Goal: Task Accomplishment & Management: Manage account settings

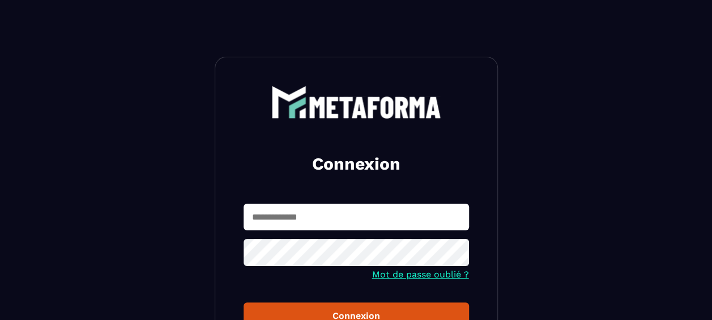
type input "**********"
click at [356, 312] on div "Connexion" at bounding box center [356, 315] width 207 height 11
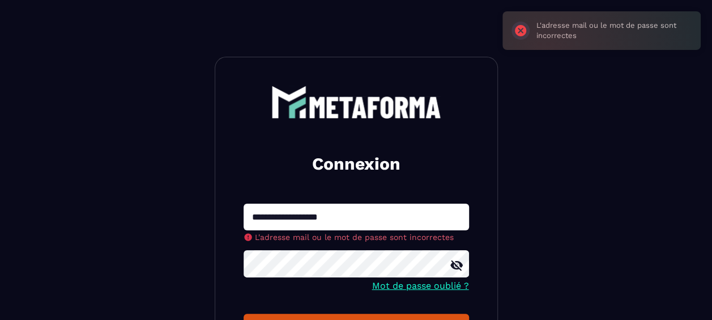
click at [203, 263] on section "**********" at bounding box center [356, 261] width 712 height 522
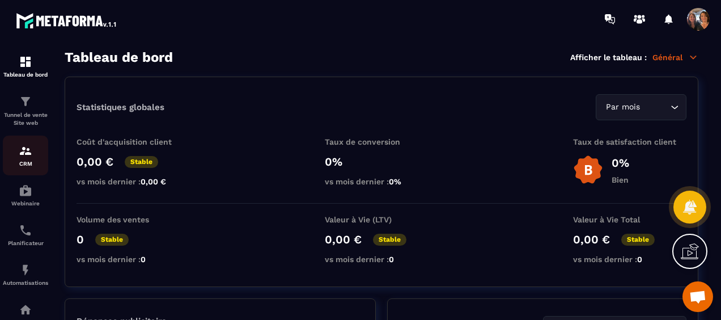
click at [25, 151] on img at bounding box center [26, 151] width 14 height 14
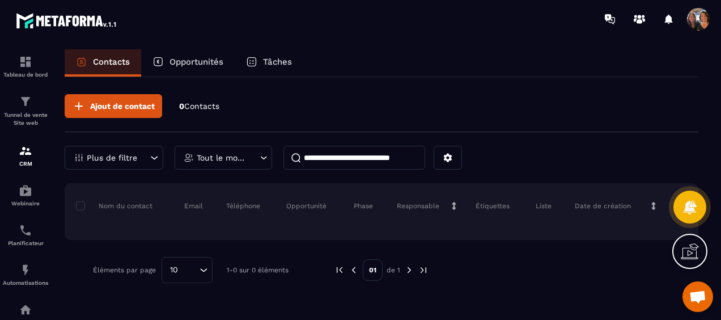
click at [693, 252] on icon at bounding box center [689, 251] width 18 height 18
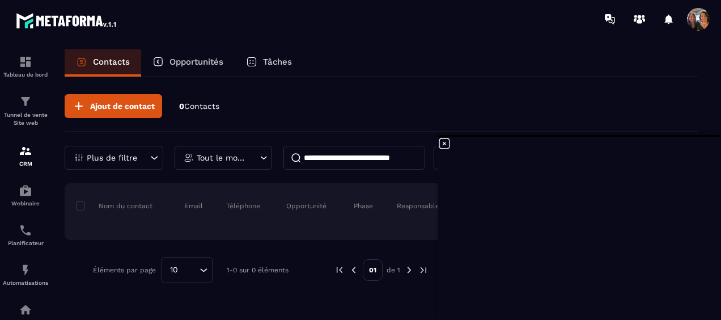
click at [444, 141] on icon at bounding box center [444, 144] width 14 height 14
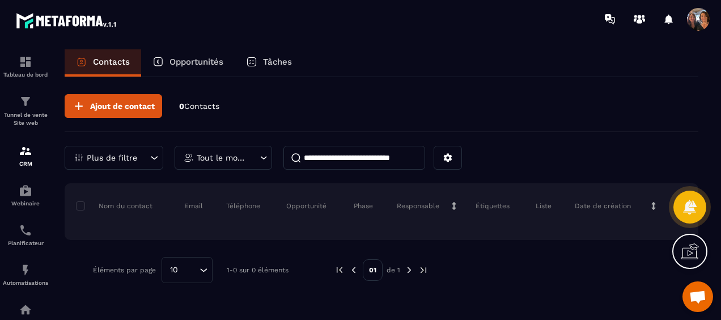
click at [697, 254] on icon at bounding box center [689, 251] width 18 height 18
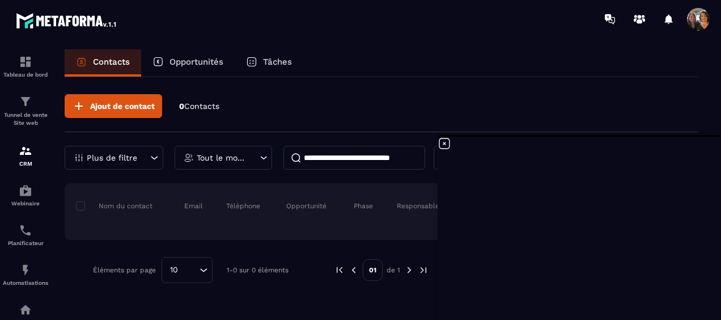
click at [446, 142] on icon at bounding box center [444, 144] width 14 height 14
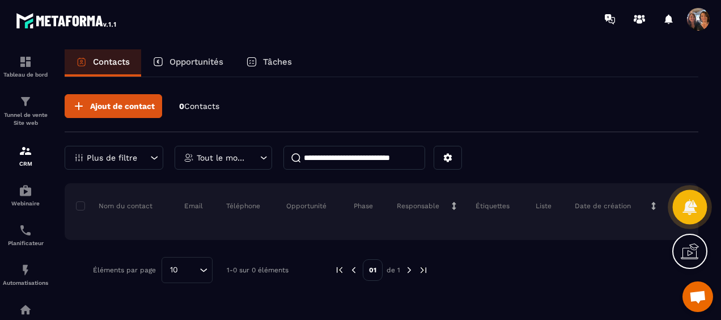
click at [696, 201] on icon at bounding box center [689, 206] width 16 height 16
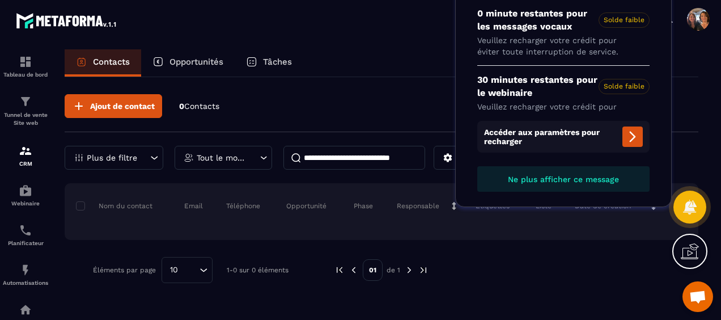
click at [696, 302] on span "Ouvrir le chat" at bounding box center [697, 297] width 18 height 15
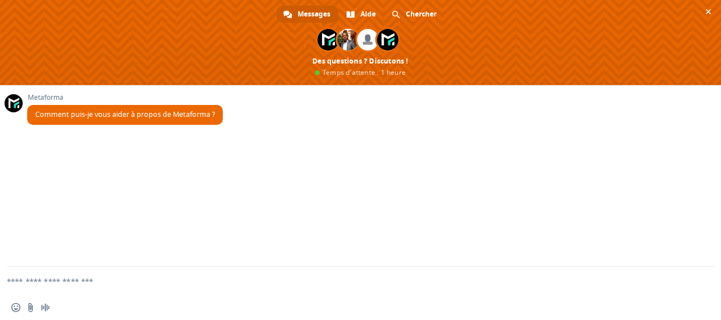
click at [73, 279] on textarea "Entrez votre message..." at bounding box center [347, 280] width 680 height 28
type textarea "********"
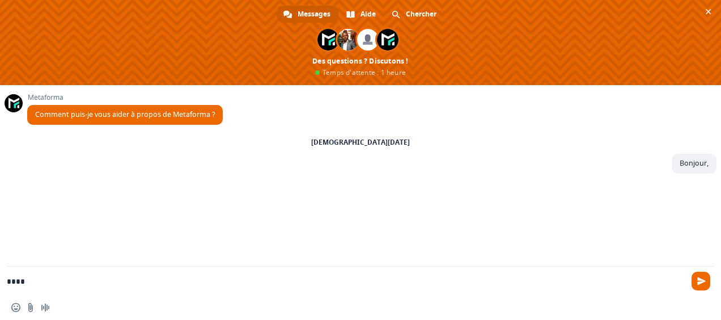
type textarea "****"
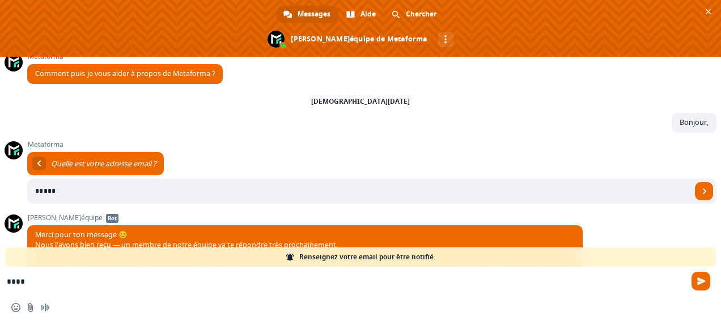
scroll to position [56, 0]
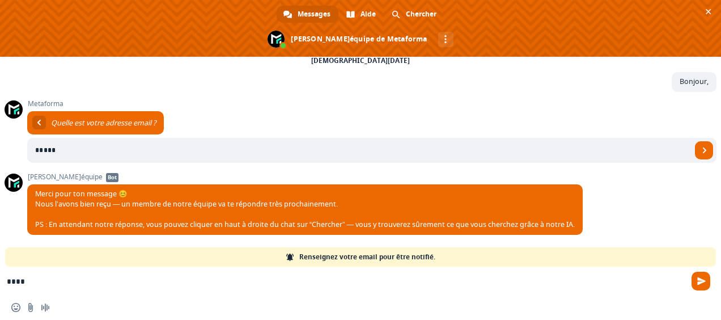
type input "*****"
click at [44, 283] on textarea "****" at bounding box center [347, 280] width 680 height 28
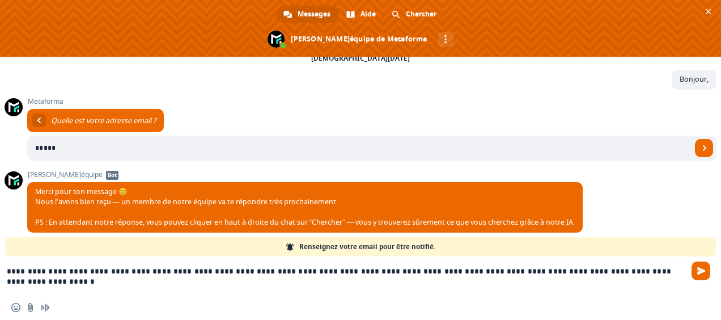
click at [161, 271] on textarea "**********" at bounding box center [347, 275] width 680 height 39
click at [673, 275] on textarea "**********" at bounding box center [347, 275] width 680 height 39
type textarea "**********"
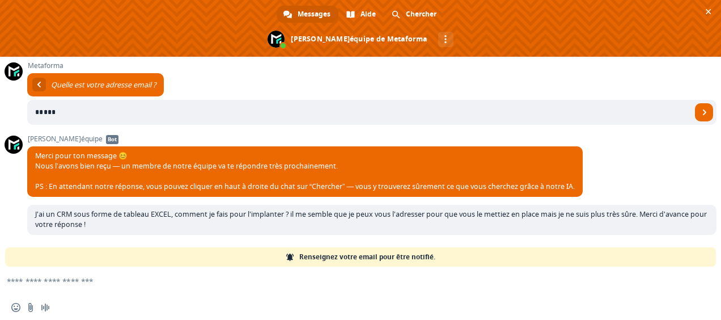
scroll to position [165, 0]
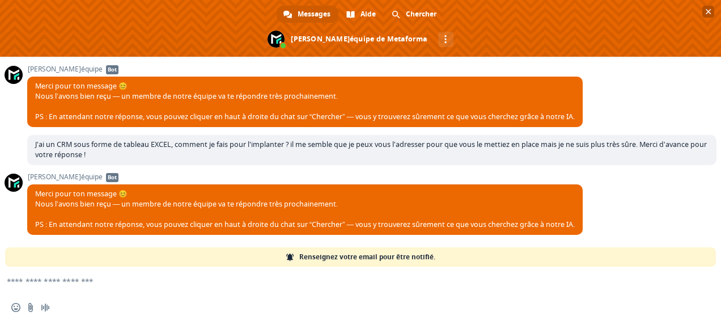
click at [712, 8] on span "Fermer le chat" at bounding box center [708, 12] width 12 height 12
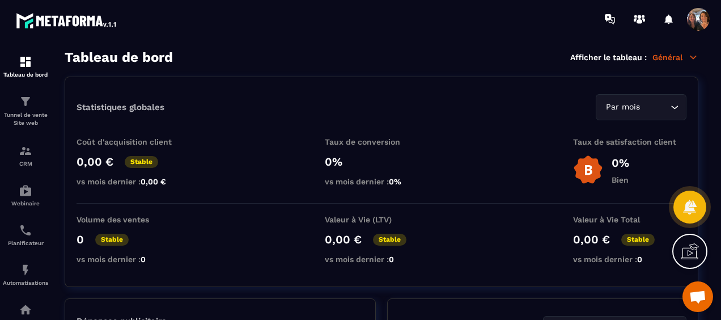
click at [696, 292] on span "Ouvrir le chat" at bounding box center [697, 297] width 18 height 15
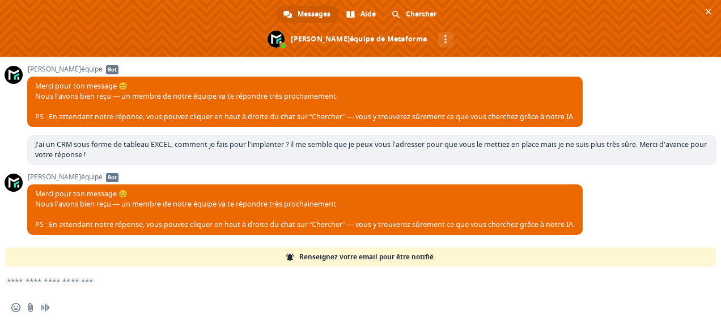
scroll to position [42, 0]
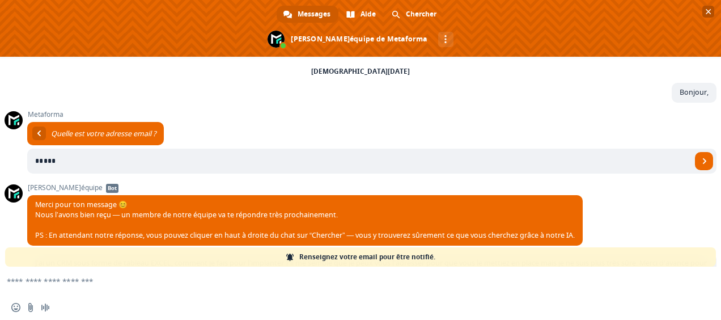
click at [706, 7] on span "Fermer le chat" at bounding box center [708, 12] width 12 height 12
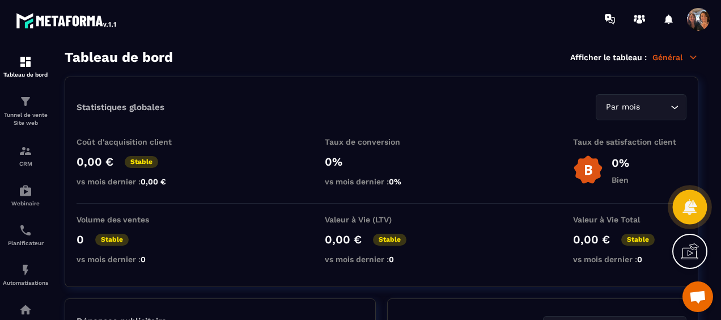
click at [684, 202] on icon at bounding box center [689, 206] width 16 height 16
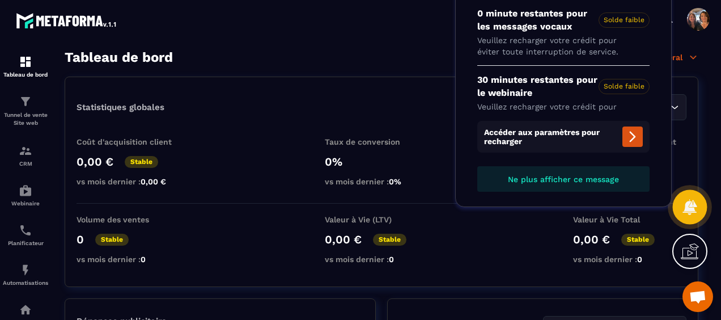
click at [688, 206] on icon at bounding box center [689, 206] width 14 height 15
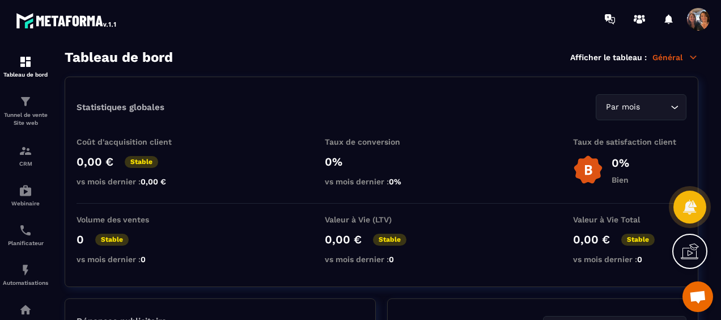
click at [689, 251] on icon at bounding box center [692, 249] width 11 height 12
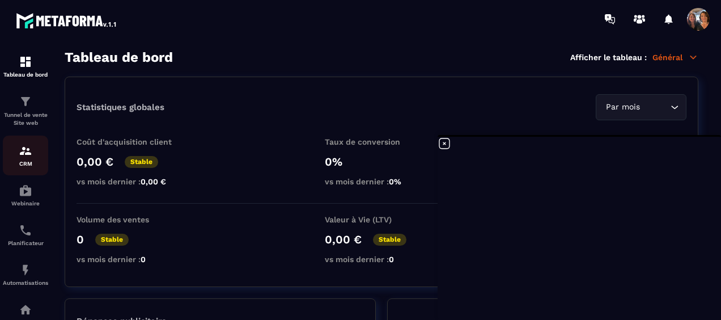
click at [29, 153] on img at bounding box center [26, 151] width 14 height 14
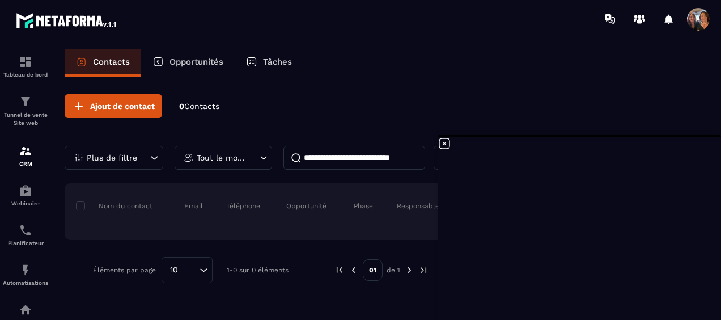
click at [393, 64] on div "Contacts Opportunités Tâches" at bounding box center [381, 62] width 633 height 27
click at [701, 17] on span at bounding box center [698, 19] width 23 height 23
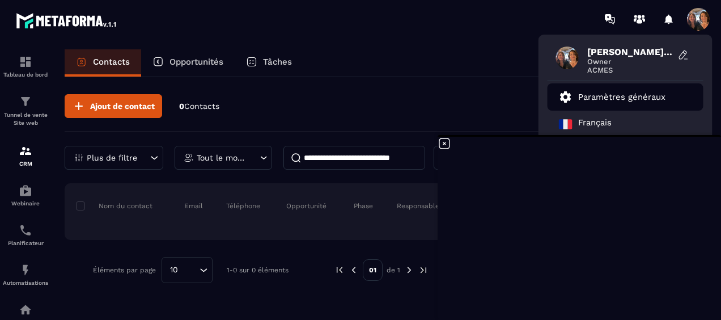
click at [641, 100] on p "Paramètres généraux" at bounding box center [621, 97] width 87 height 10
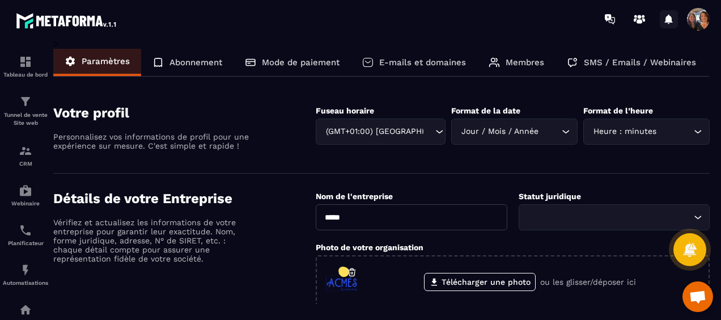
click at [669, 19] on icon at bounding box center [669, 19] width 8 height 10
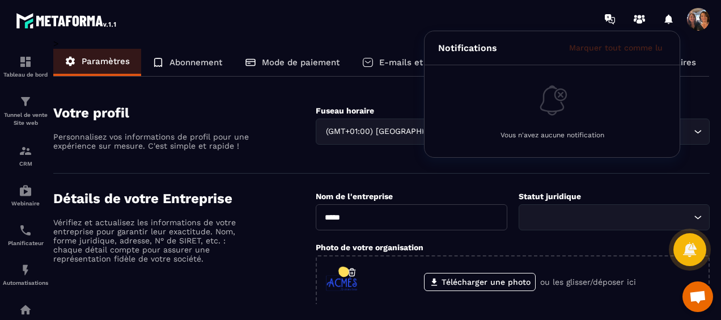
click at [698, 16] on span at bounding box center [698, 19] width 23 height 23
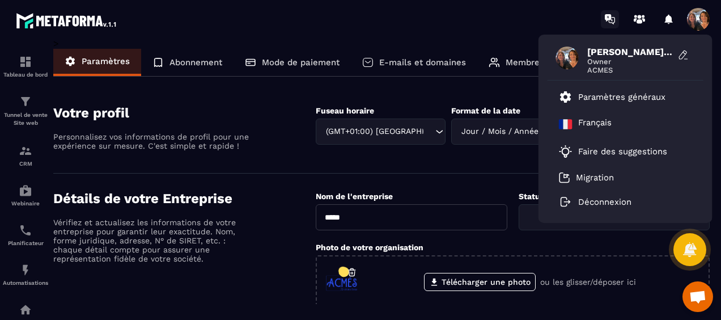
click at [612, 15] on icon at bounding box center [610, 19] width 18 height 18
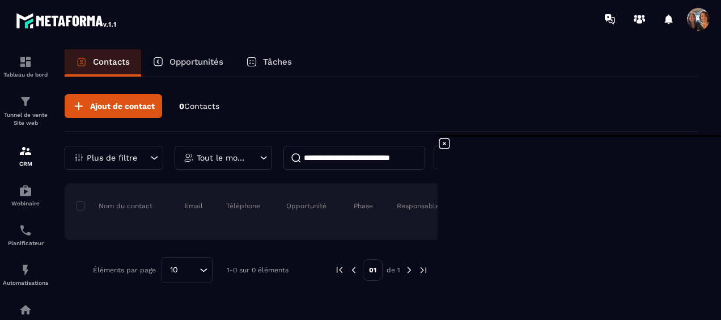
click at [663, 20] on div at bounding box center [668, 19] width 23 height 23
click at [668, 20] on icon at bounding box center [669, 19] width 8 height 10
click at [701, 21] on span at bounding box center [698, 19] width 23 height 23
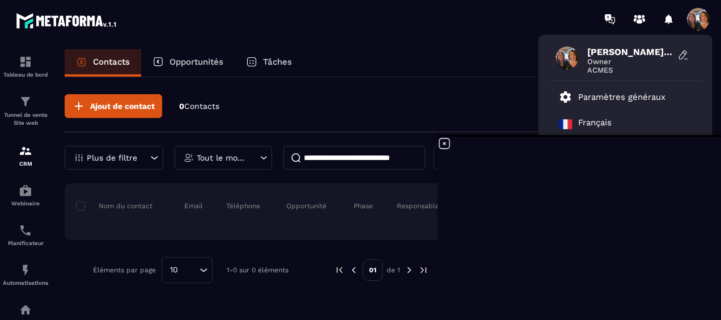
click at [624, 53] on span "[PERSON_NAME] et [PERSON_NAME]" at bounding box center [629, 51] width 85 height 11
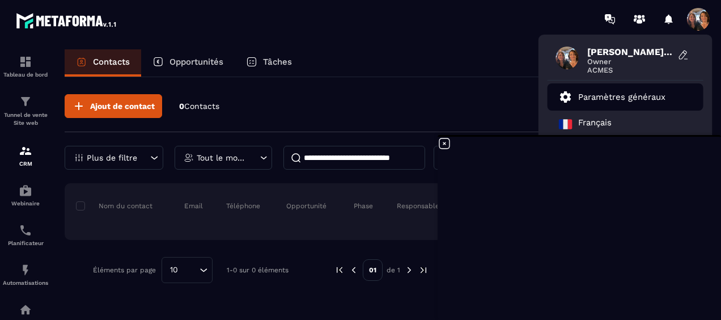
click at [586, 90] on link "Paramètres généraux" at bounding box center [612, 97] width 107 height 14
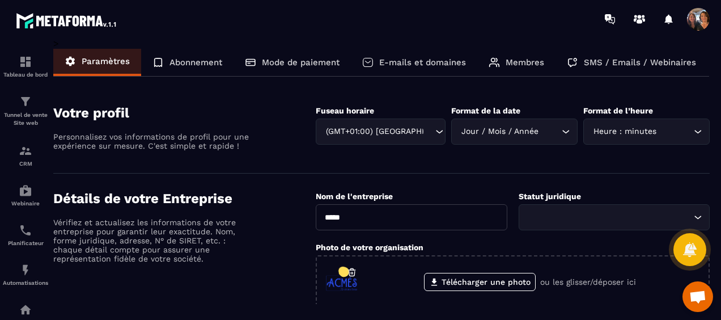
click at [92, 22] on img at bounding box center [67, 20] width 102 height 20
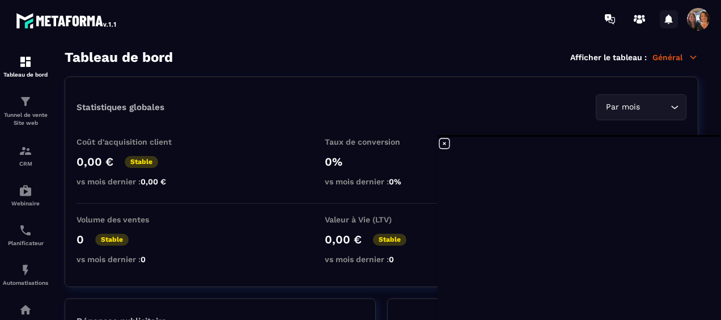
click at [669, 19] on icon at bounding box center [669, 19] width 8 height 10
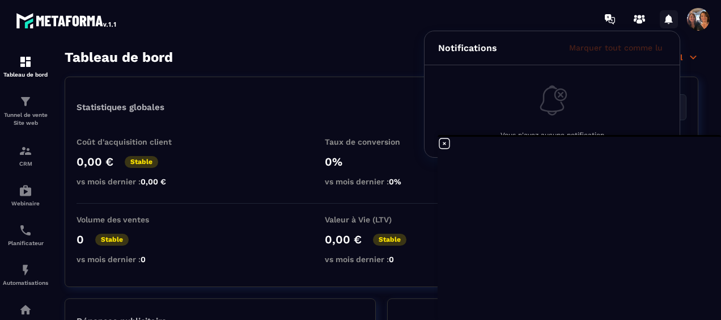
click at [669, 19] on icon at bounding box center [669, 19] width 8 height 10
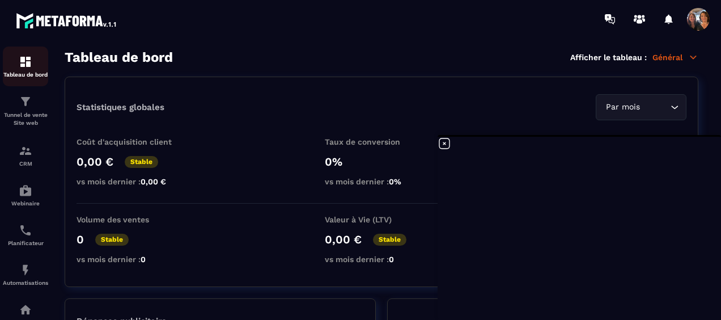
click at [21, 68] on img at bounding box center [26, 62] width 14 height 14
click at [670, 59] on p "Général" at bounding box center [675, 57] width 46 height 10
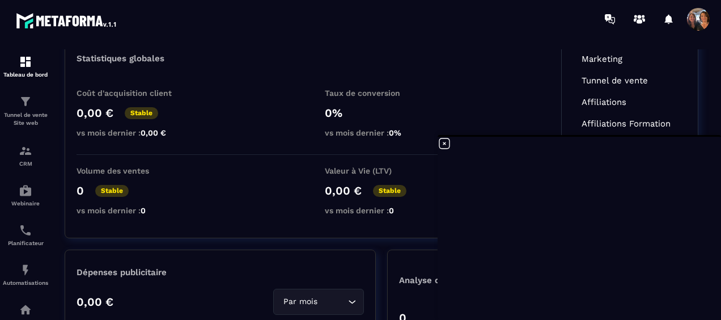
scroll to position [113, 0]
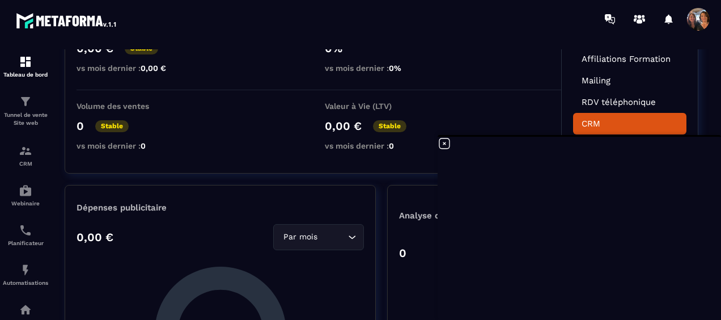
click at [611, 120] on link "CRM" at bounding box center [629, 123] width 96 height 10
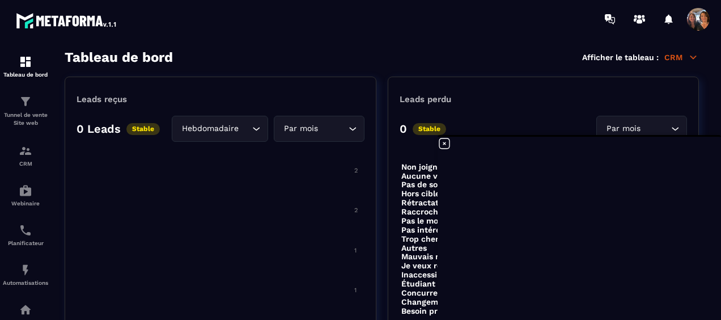
click at [667, 19] on div at bounding box center [668, 19] width 23 height 23
click at [670, 19] on icon at bounding box center [669, 19] width 8 height 10
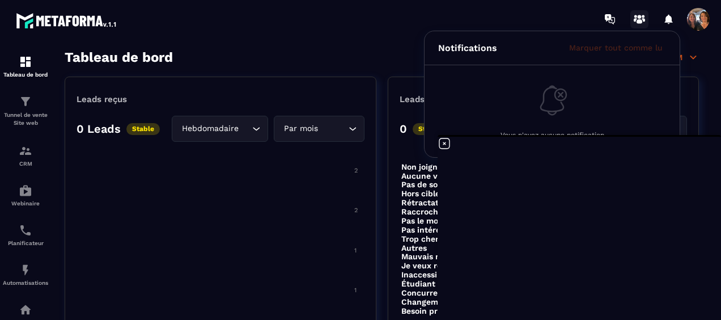
click at [641, 16] on icon at bounding box center [639, 19] width 18 height 18
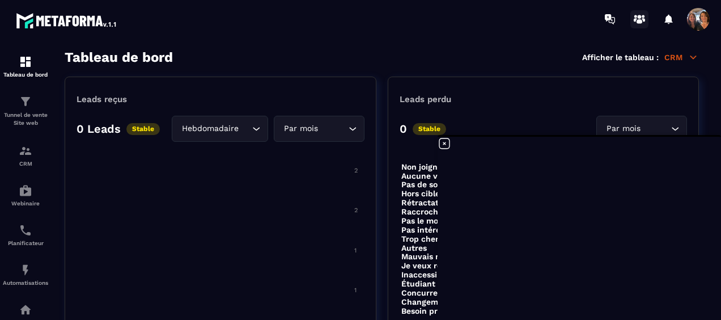
click at [638, 19] on icon at bounding box center [639, 21] width 6 height 5
click at [445, 142] on icon at bounding box center [444, 144] width 14 height 14
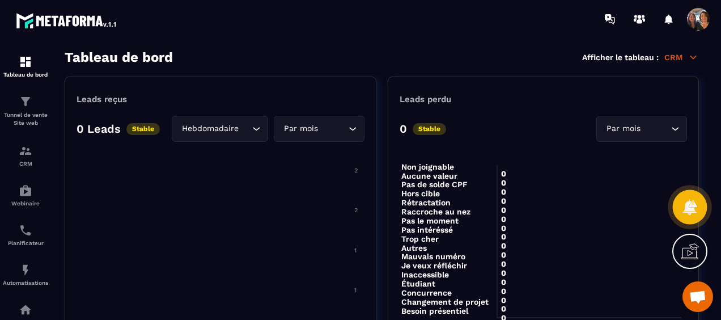
click at [684, 203] on icon at bounding box center [689, 206] width 16 height 16
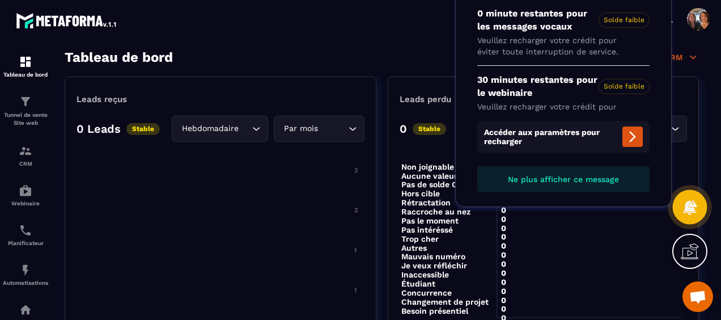
click at [684, 203] on icon at bounding box center [689, 206] width 16 height 16
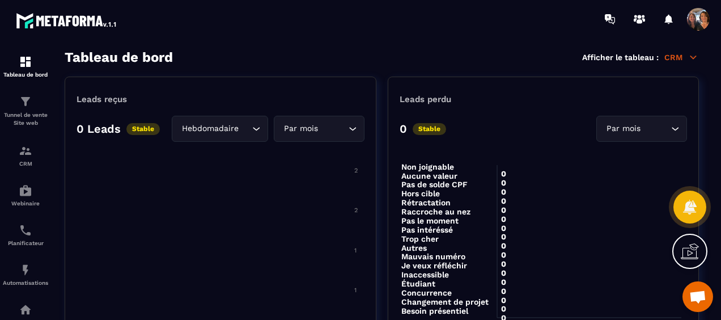
click at [688, 248] on icon at bounding box center [689, 251] width 18 height 18
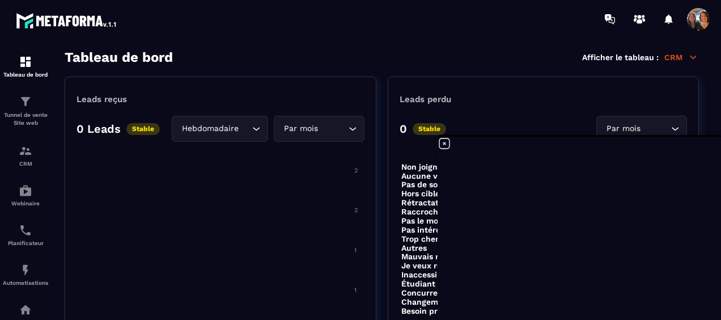
click at [446, 142] on icon at bounding box center [444, 144] width 14 height 14
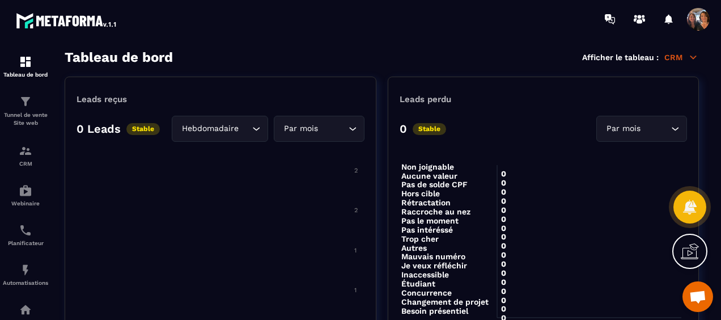
click at [701, 296] on span "Ouvrir le chat" at bounding box center [697, 297] width 18 height 15
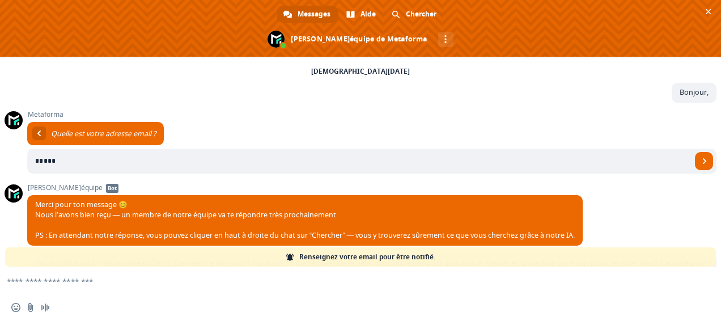
scroll to position [176, 0]
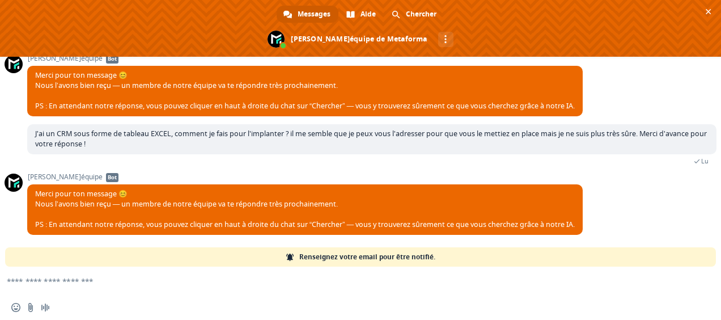
click at [231, 257] on link "Renseignez votre email pour être notifié." at bounding box center [360, 256] width 710 height 19
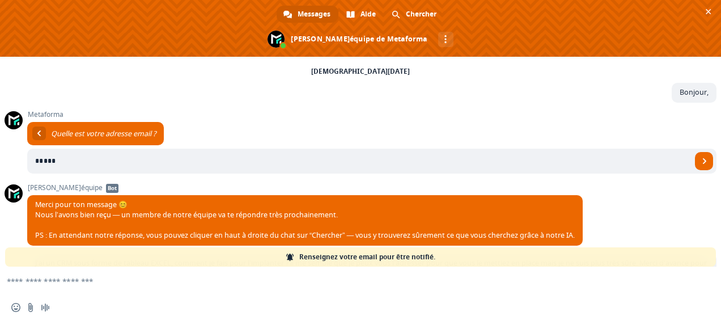
click at [105, 280] on textarea "Entrez votre message..." at bounding box center [347, 280] width 680 height 28
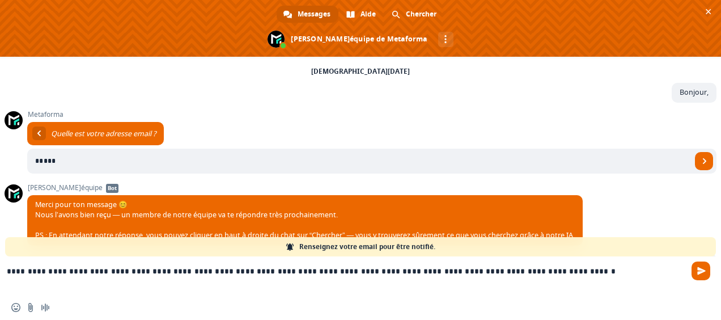
type textarea "**********"
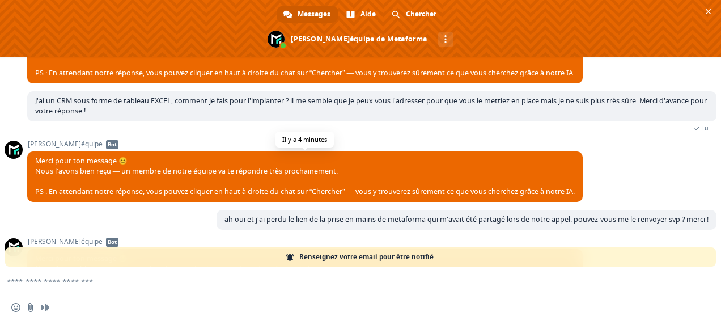
scroll to position [276, 0]
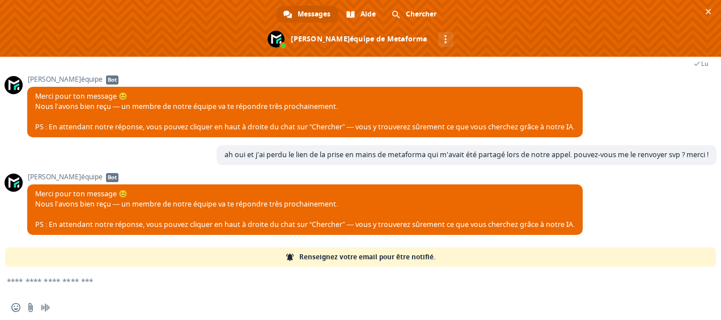
click at [336, 261] on span "Renseignez votre email pour être notifié." at bounding box center [367, 256] width 136 height 19
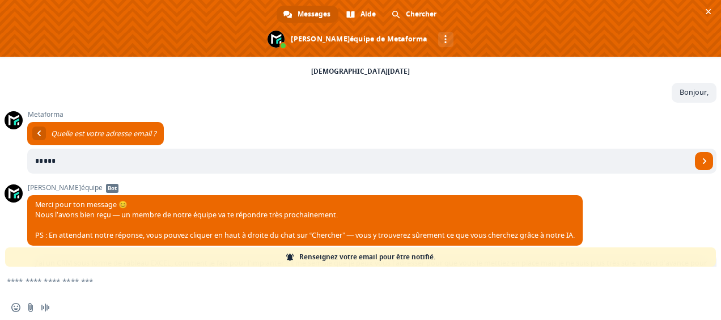
click at [342, 258] on span "Renseignez votre email pour être notifié." at bounding box center [367, 256] width 136 height 19
click at [712, 7] on span at bounding box center [360, 28] width 721 height 57
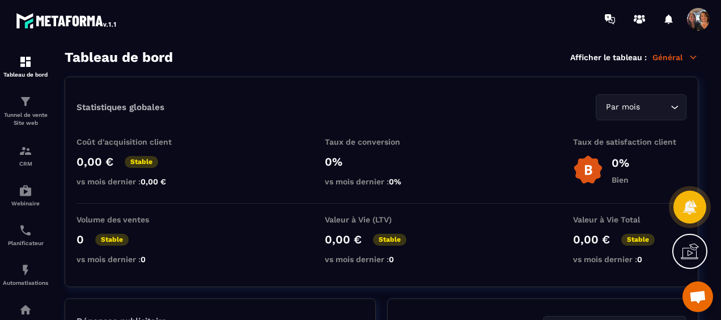
click at [689, 25] on span at bounding box center [698, 19] width 23 height 23
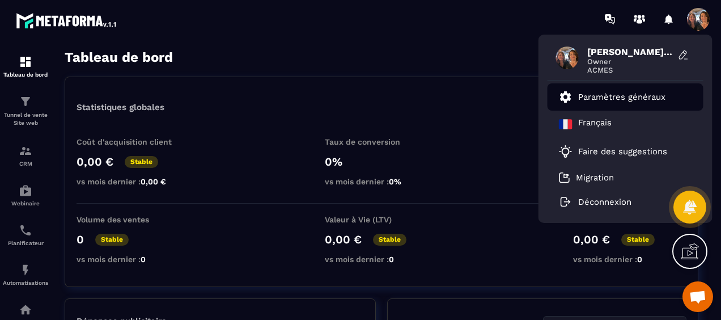
click at [629, 96] on p "Paramètres généraux" at bounding box center [621, 97] width 87 height 10
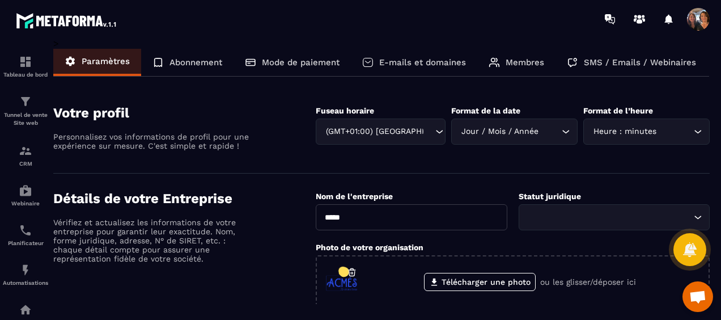
click at [414, 63] on p "E-mails et domaines" at bounding box center [422, 62] width 87 height 10
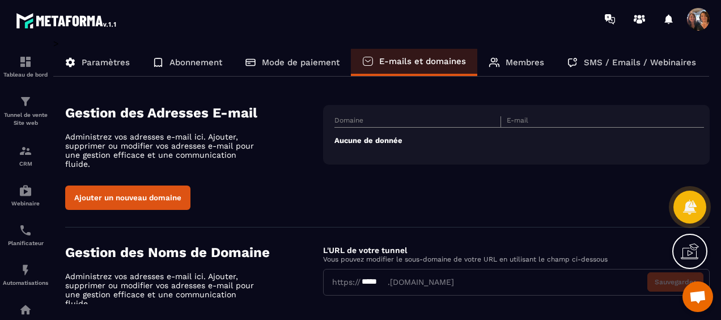
click at [368, 120] on th "Domaine" at bounding box center [417, 121] width 166 height 11
click at [522, 120] on th "E-mail" at bounding box center [583, 121] width 166 height 11
click at [137, 188] on button "Ajouter un nouveau domaine" at bounding box center [127, 197] width 125 height 24
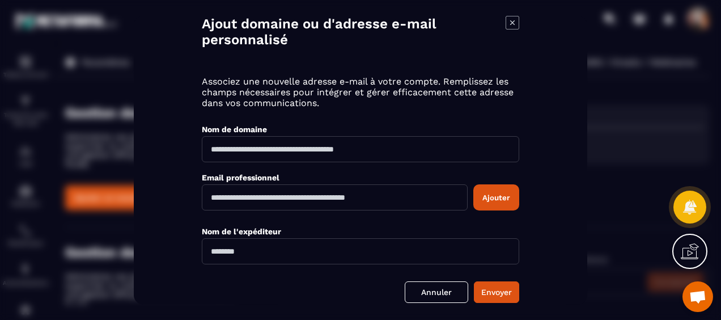
scroll to position [57, 0]
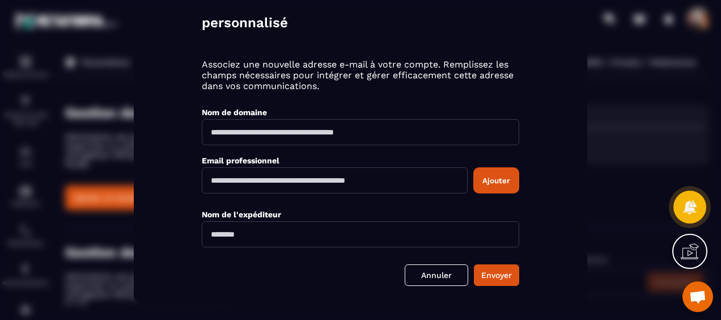
click at [410, 129] on input "Modal window" at bounding box center [360, 132] width 317 height 26
click at [383, 136] on input "Modal window" at bounding box center [360, 132] width 317 height 26
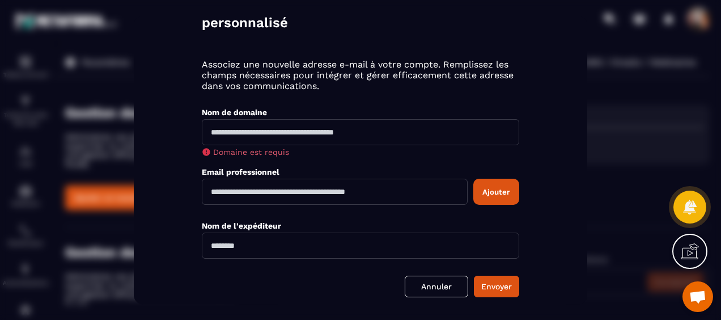
click at [410, 182] on input "Modal window" at bounding box center [335, 191] width 266 height 26
drag, startPoint x: 420, startPoint y: 193, endPoint x: 201, endPoint y: 185, distance: 219.4
click at [201, 185] on div "Ajout domaine ou d'adresse e-mail personnalisé Associez une nouvelle adresse e-…" at bounding box center [360, 160] width 453 height 288
click at [406, 193] on input "Modal window" at bounding box center [335, 191] width 266 height 26
type input "**********"
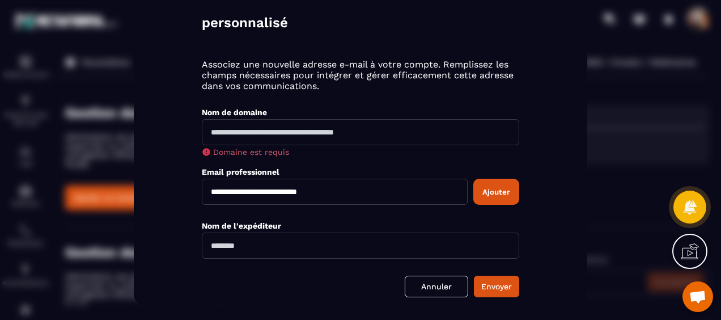
click at [291, 138] on input "Modal window" at bounding box center [360, 132] width 317 height 26
type input "**********"
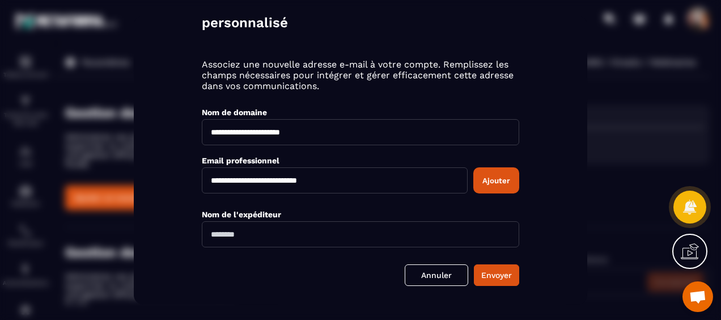
click at [261, 240] on input "Modal window" at bounding box center [360, 234] width 317 height 26
type input "**********"
click at [503, 179] on button "Ajouter" at bounding box center [496, 180] width 46 height 26
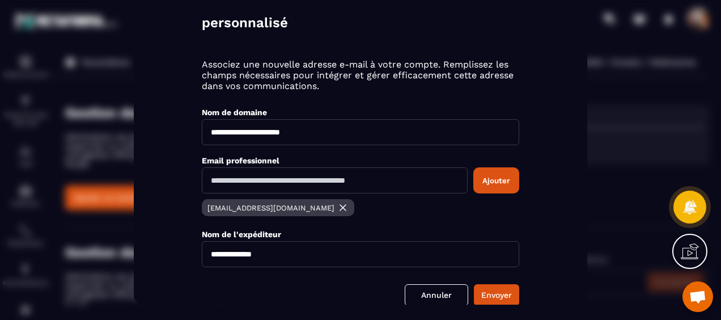
click at [426, 185] on input "Modal window" at bounding box center [335, 180] width 266 height 26
type input "**********"
click at [499, 181] on button "Ajouter" at bounding box center [496, 180] width 46 height 26
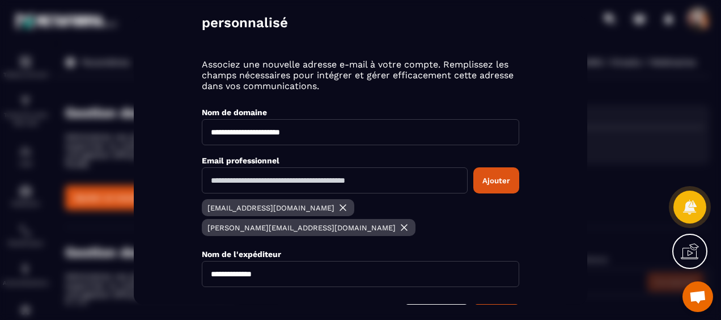
click at [288, 179] on input "Modal window" at bounding box center [335, 180] width 266 height 26
type input "**********"
click at [495, 176] on button "Ajouter" at bounding box center [496, 180] width 46 height 26
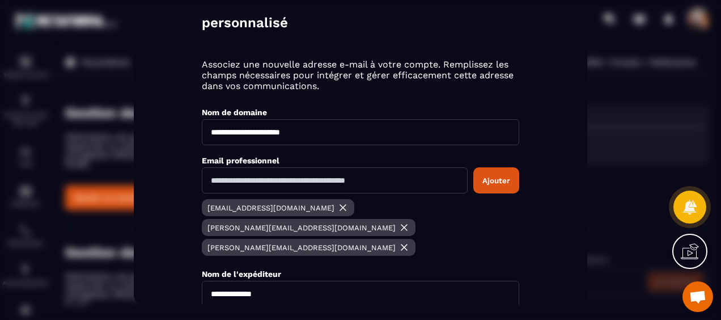
scroll to position [113, 0]
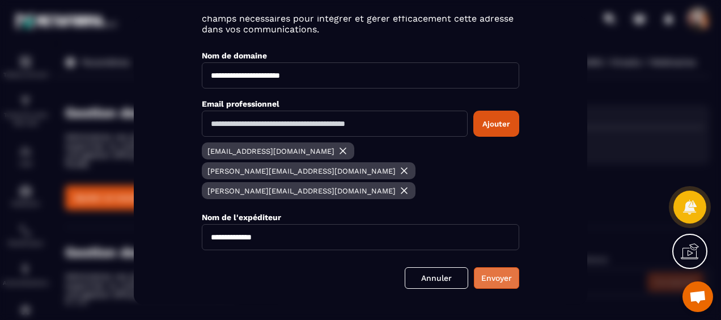
click at [499, 267] on button "Envoyer" at bounding box center [496, 278] width 45 height 22
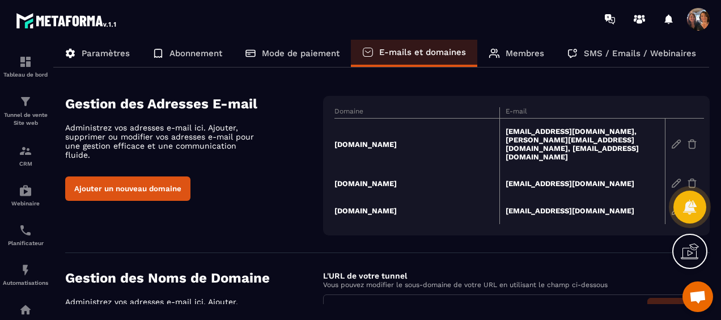
scroll to position [0, 0]
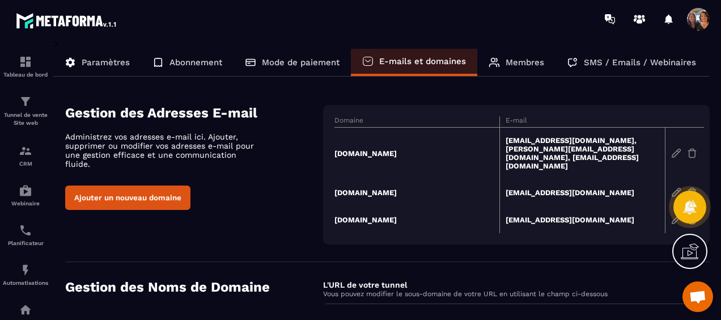
click at [514, 66] on p "Membres" at bounding box center [524, 62] width 39 height 10
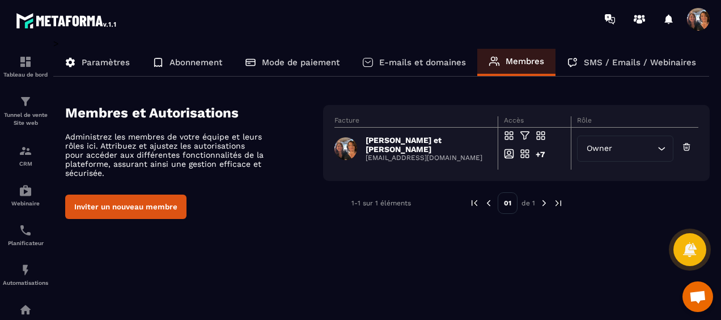
click at [660, 147] on icon "Search for option" at bounding box center [660, 148] width 11 height 11
click at [160, 208] on button "Inviter un nouveau membre" at bounding box center [125, 206] width 121 height 24
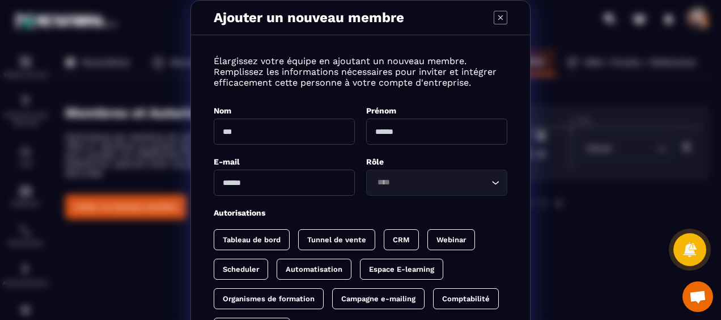
click at [288, 135] on input "Modal window" at bounding box center [284, 131] width 141 height 26
type input "******"
click at [397, 130] on input "Modal window" at bounding box center [436, 131] width 141 height 26
type input "**"
drag, startPoint x: 292, startPoint y: 129, endPoint x: 172, endPoint y: 137, distance: 119.8
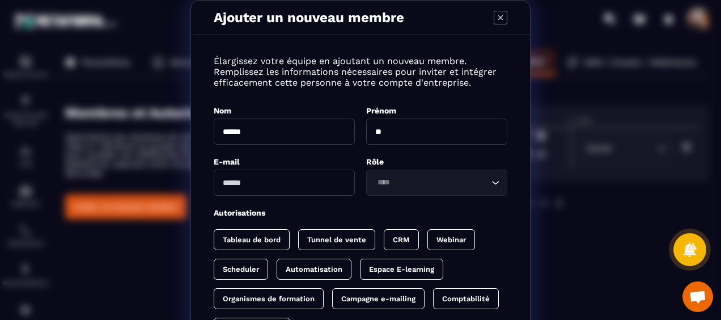
click at [172, 137] on div "Ajouter un nouveau membre Élargissez votre équipe en ajoutant un nouveau membre…" at bounding box center [360, 229] width 721 height 459
type input "********"
type input "******"
click at [246, 186] on input "Modal window" at bounding box center [284, 182] width 141 height 26
type input "**********"
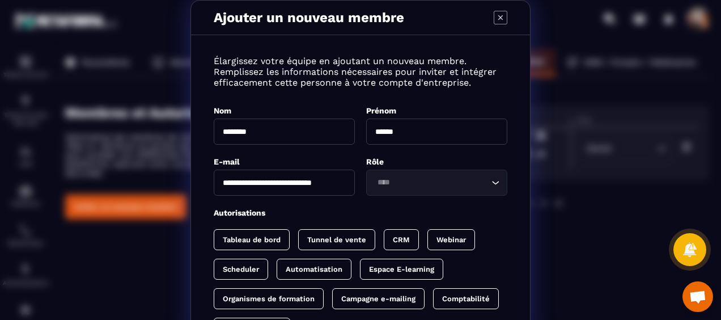
click at [415, 184] on input "Search for option" at bounding box center [430, 182] width 115 height 12
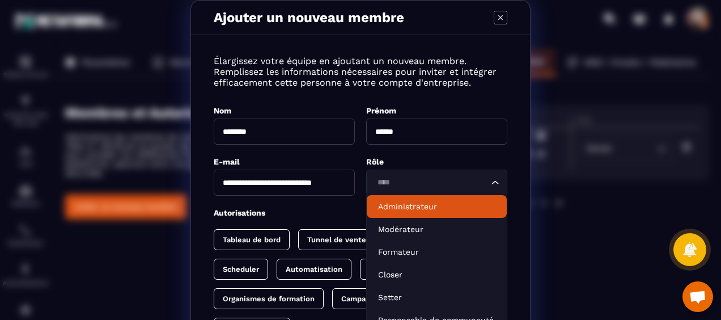
click at [415, 206] on p "Administrateur" at bounding box center [436, 206] width 117 height 11
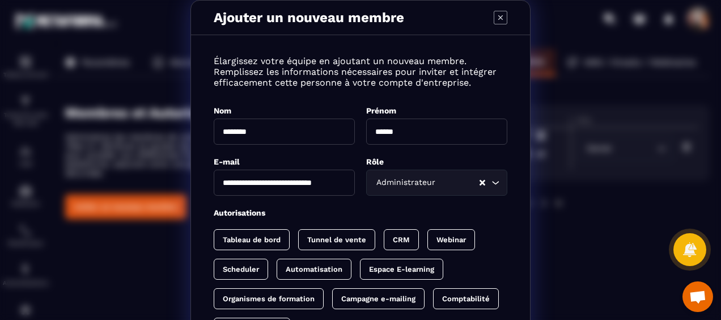
click at [242, 235] on p "Tableau de bord" at bounding box center [252, 239] width 58 height 8
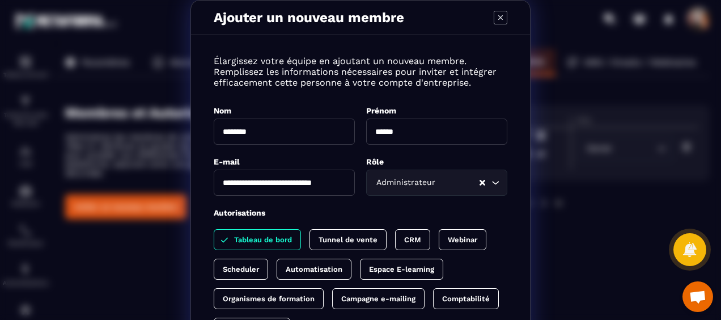
click at [331, 235] on p "Tunnel de vente" at bounding box center [347, 239] width 59 height 8
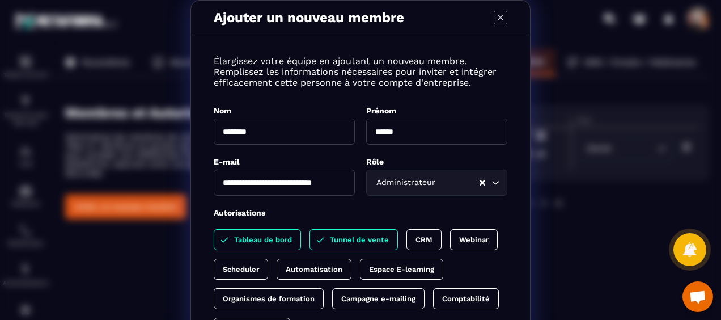
click at [419, 236] on p "CRM" at bounding box center [423, 239] width 17 height 8
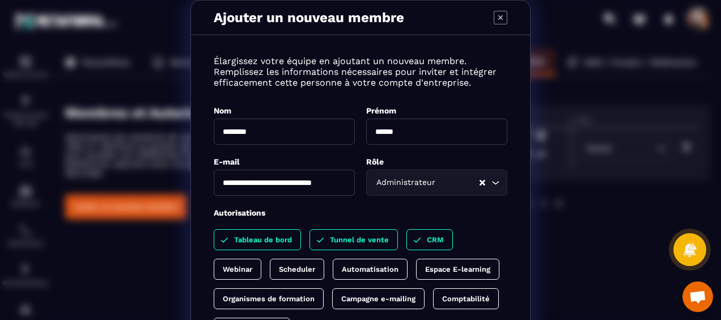
click at [453, 236] on div "Tableau de bord Tunnel de vente CRM Webinar Scheduler Automatisation Espace E-l…" at bounding box center [360, 283] width 293 height 109
click at [252, 265] on p "Webinar" at bounding box center [237, 269] width 29 height 8
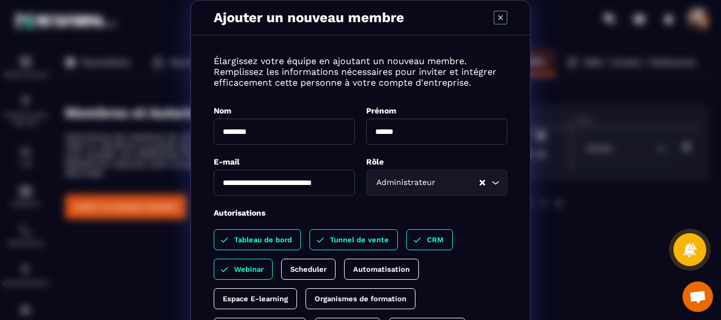
click at [374, 262] on div "Automatisation" at bounding box center [381, 268] width 75 height 21
click at [309, 265] on p "Scheduler" at bounding box center [308, 269] width 36 height 8
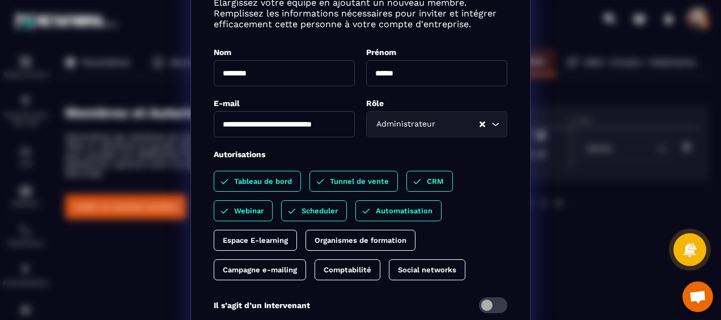
scroll to position [113, 0]
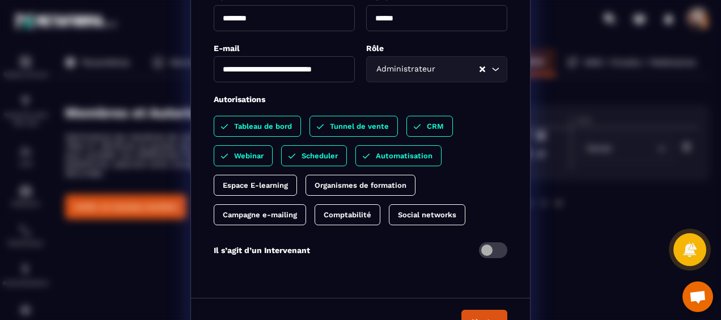
click at [262, 181] on p "Espace E-learning" at bounding box center [255, 185] width 65 height 8
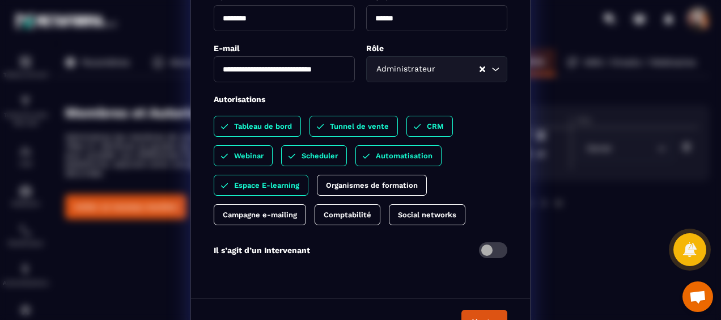
click at [340, 193] on div "Tableau de bord Tunnel de vente CRM Webinar Scheduler Automatisation Espace E-l…" at bounding box center [360, 170] width 293 height 109
click at [341, 182] on p "Organismes de formation" at bounding box center [372, 185] width 92 height 8
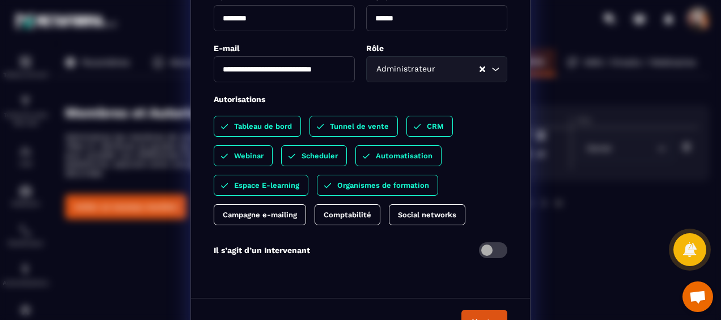
click at [267, 211] on p "Campagne e-mailing" at bounding box center [260, 214] width 74 height 8
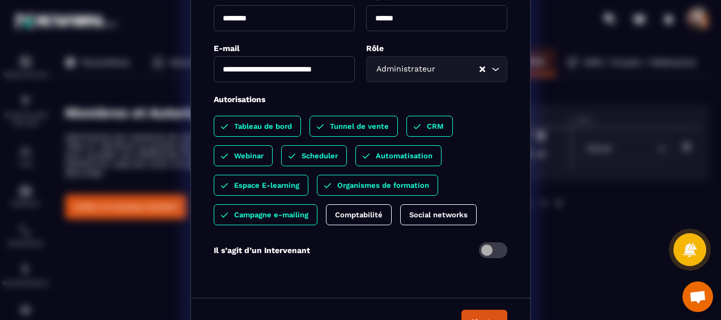
click at [342, 212] on p "Comptabilité" at bounding box center [359, 214] width 48 height 8
click at [448, 210] on p "Social networks" at bounding box center [449, 214] width 58 height 8
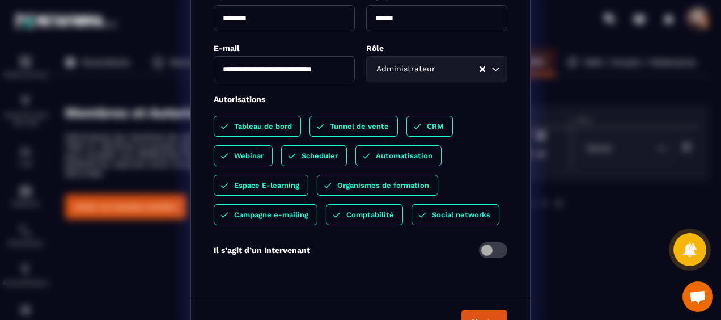
scroll to position [137, 0]
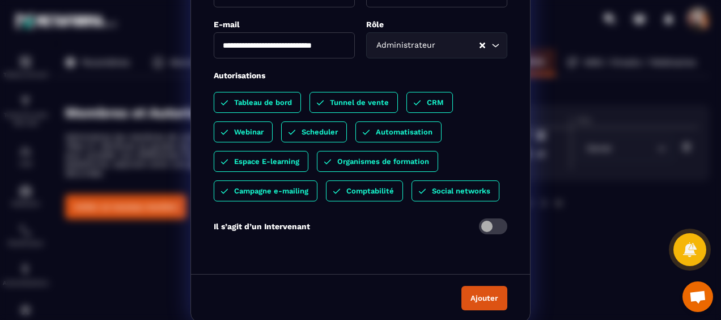
click at [476, 293] on button "Ajouter" at bounding box center [484, 298] width 46 height 24
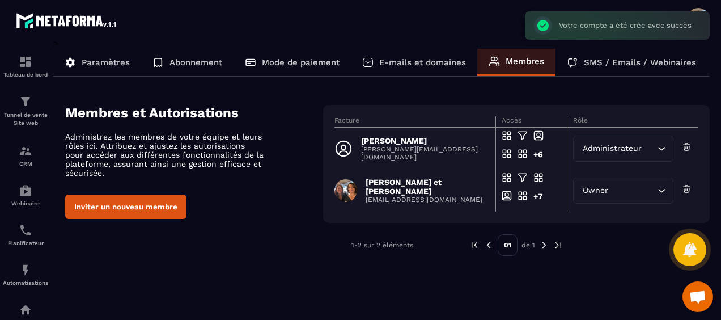
click at [145, 211] on button "Inviter un nouveau membre" at bounding box center [125, 206] width 121 height 24
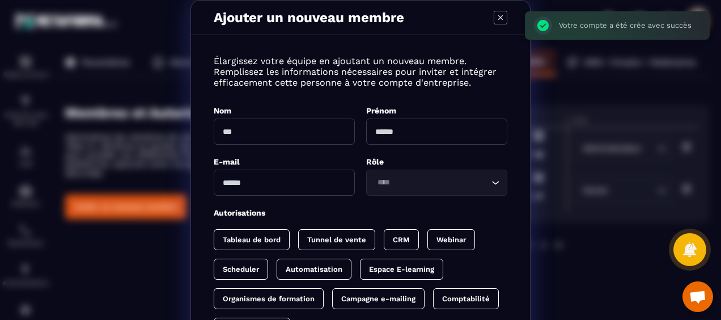
click at [250, 133] on input "Modal window" at bounding box center [284, 131] width 141 height 26
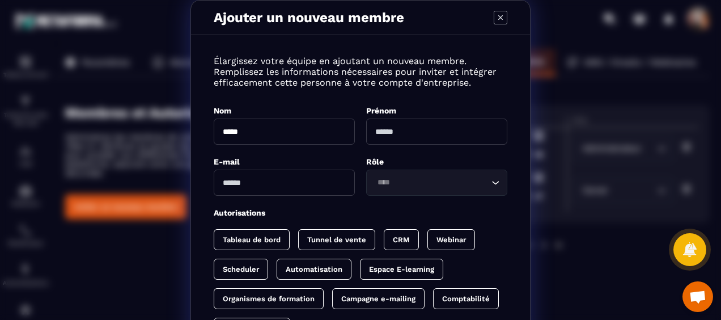
type input "*****"
click at [371, 131] on input "Modal window" at bounding box center [436, 131] width 141 height 26
type input "********"
click at [303, 174] on input "Modal window" at bounding box center [284, 182] width 141 height 26
type input "**********"
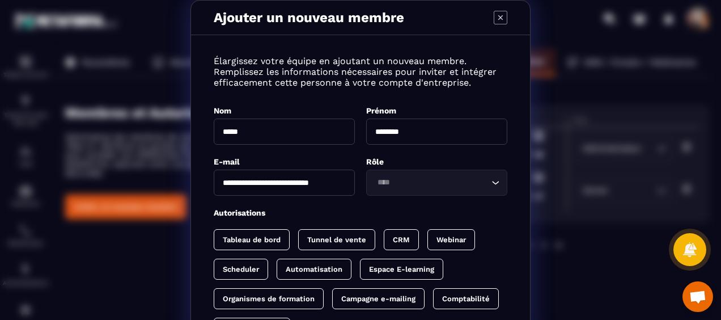
click at [389, 180] on input "Search for option" at bounding box center [430, 182] width 115 height 12
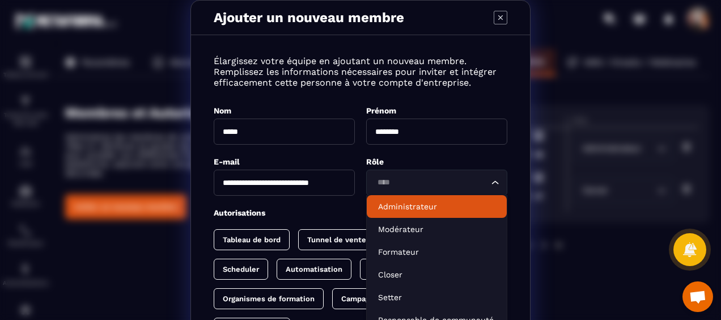
click at [401, 209] on p "Administrateur" at bounding box center [436, 206] width 117 height 11
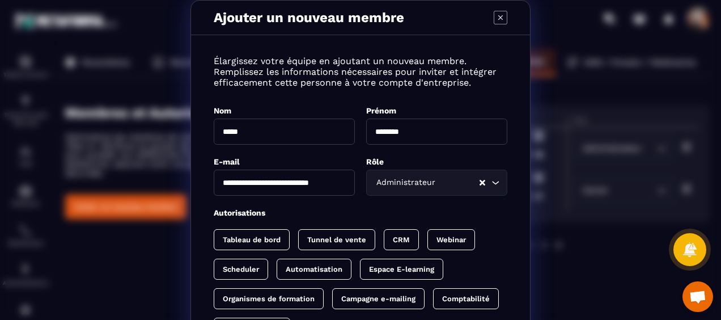
click at [257, 236] on p "Tableau de bord" at bounding box center [252, 239] width 58 height 8
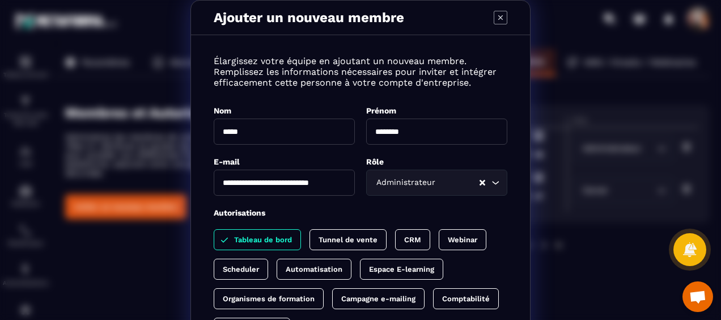
click at [326, 238] on p "Tunnel de vente" at bounding box center [347, 239] width 59 height 8
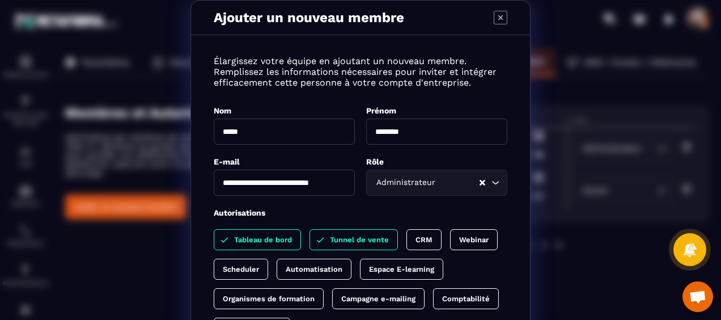
click at [408, 237] on div "CRM" at bounding box center [423, 239] width 35 height 21
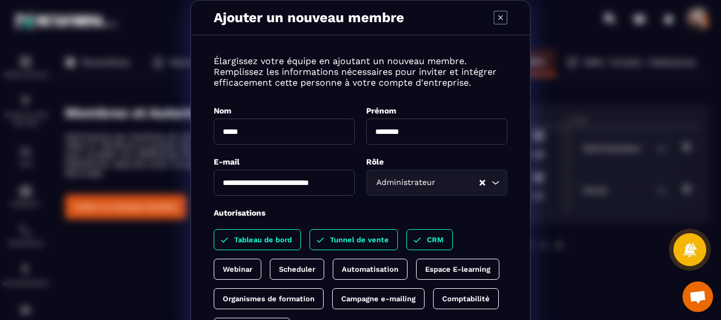
click at [252, 265] on p "Webinar" at bounding box center [237, 269] width 29 height 8
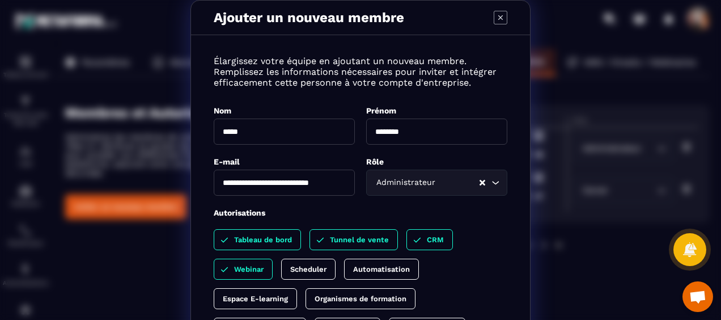
click at [395, 265] on p "Automatisation" at bounding box center [381, 269] width 57 height 8
click at [312, 265] on p "Scheduler" at bounding box center [308, 269] width 36 height 8
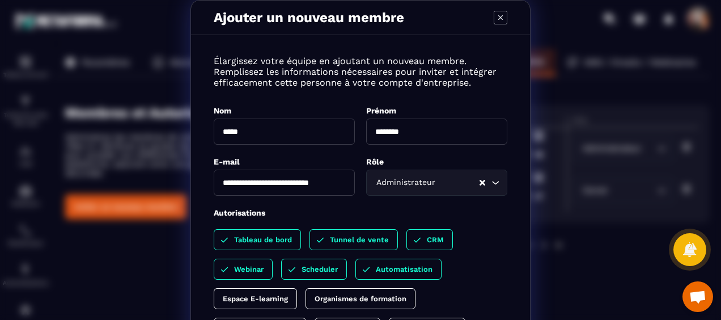
click at [258, 300] on div "Espace E-learning" at bounding box center [255, 298] width 83 height 21
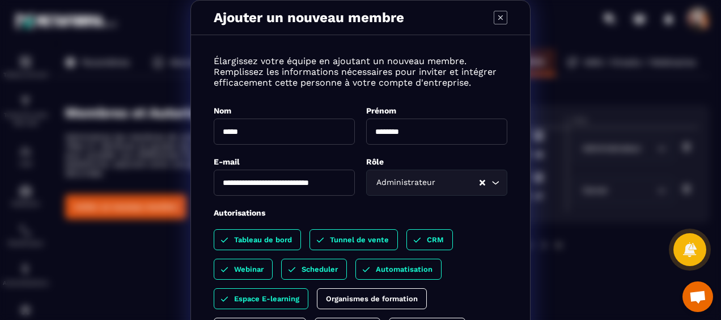
click at [338, 294] on p "Organismes de formation" at bounding box center [372, 298] width 92 height 8
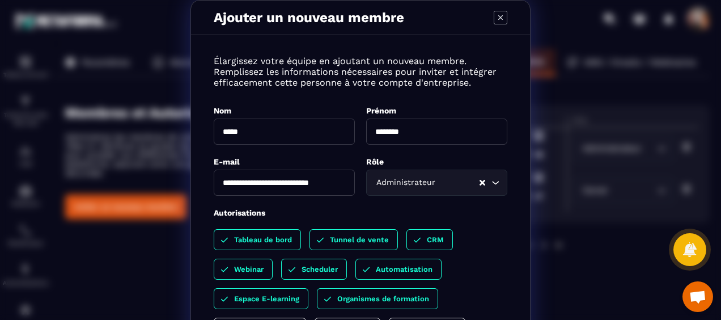
scroll to position [57, 0]
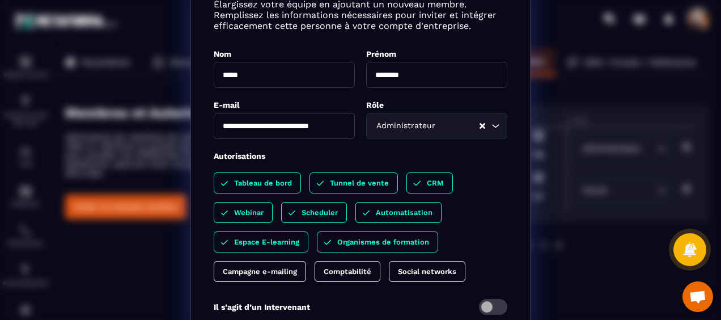
click at [422, 262] on div "Social networks" at bounding box center [427, 271] width 76 height 21
click at [357, 263] on div "Comptabilité" at bounding box center [347, 271] width 66 height 21
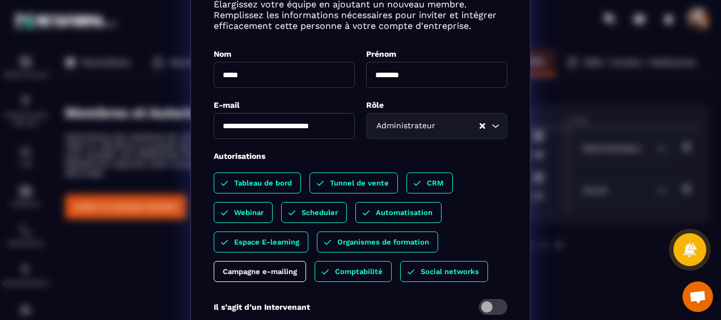
click at [246, 267] on p "Campagne e-mailing" at bounding box center [260, 271] width 74 height 8
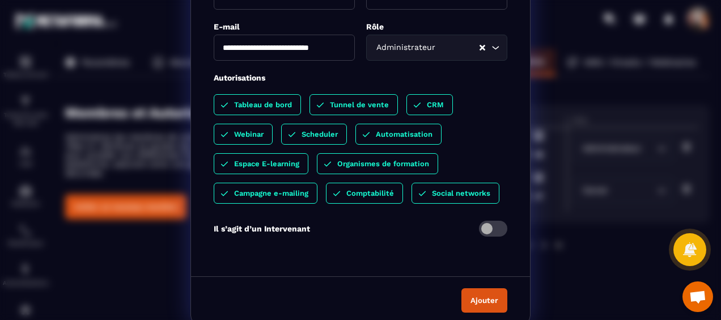
scroll to position [137, 0]
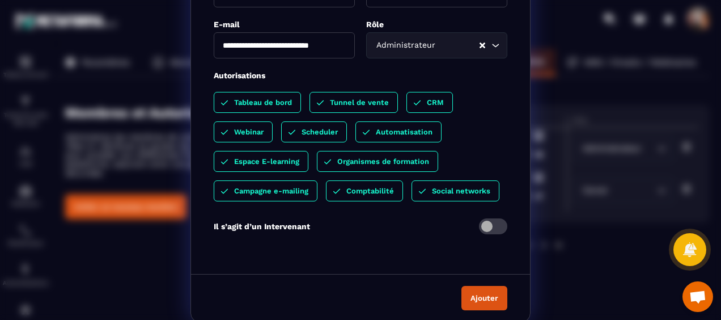
click at [475, 292] on button "Ajouter" at bounding box center [484, 298] width 46 height 24
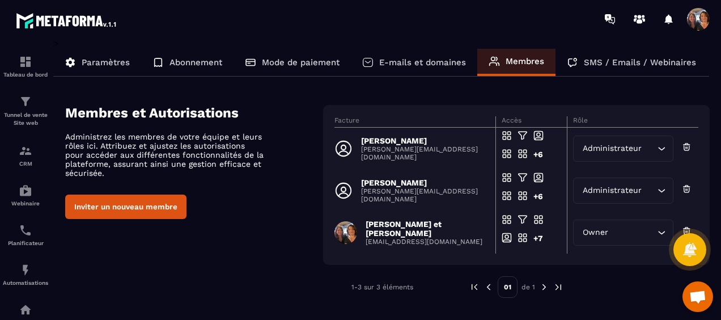
click at [648, 57] on p "SMS / Emails / Webinaires" at bounding box center [640, 62] width 112 height 10
